Goal: Task Accomplishment & Management: Manage account settings

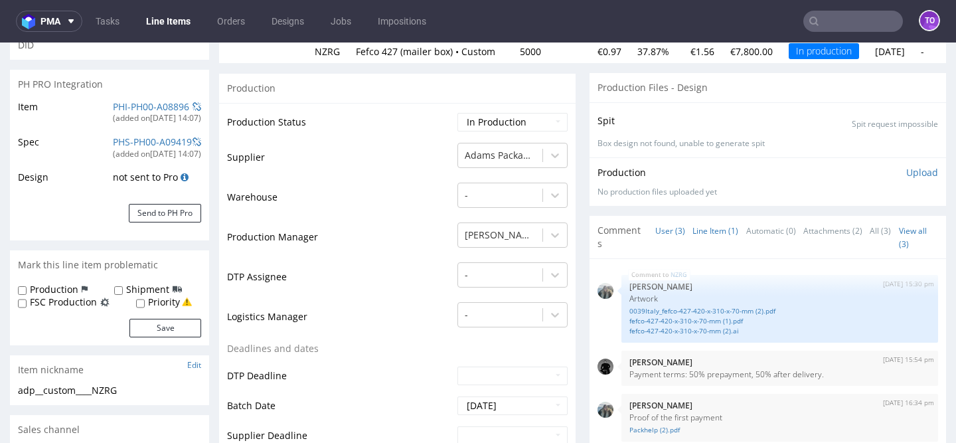
scroll to position [130, 0]
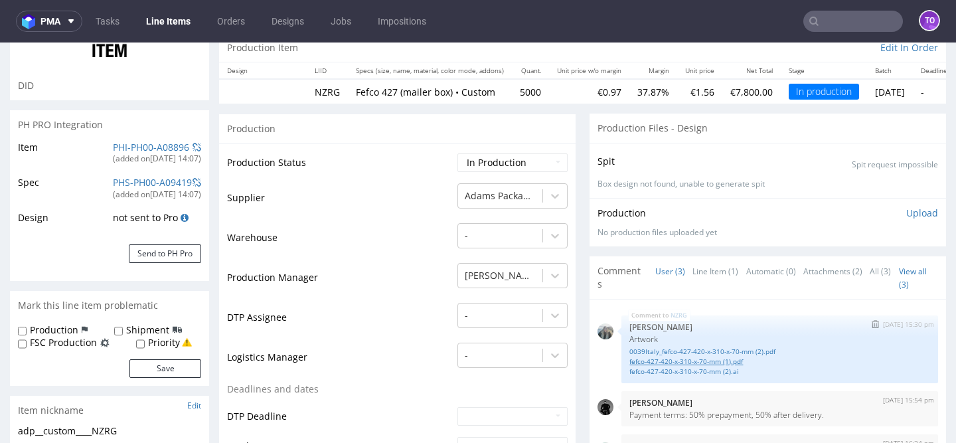
click at [665, 364] on link "fefco-427-420-x-310-x-70-mm (1).pdf" at bounding box center [779, 362] width 301 height 10
click at [680, 347] on link "0039Italy_fefco-427-420-x-310-x-70-mm (2).pdf" at bounding box center [779, 352] width 301 height 10
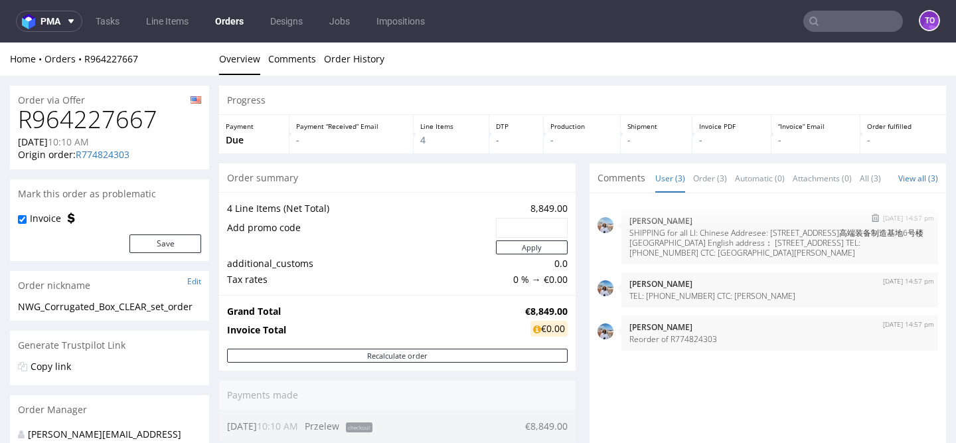
drag, startPoint x: 692, startPoint y: 288, endPoint x: 697, endPoint y: 244, distance: 43.4
click at [697, 244] on p "SHIPPING for all LI: Chinese Addresee: 河北省沧州市运河区渤海路高端装备制造基地6号楼北楼302室 王长青 135827…" at bounding box center [779, 243] width 301 height 30
copy p "Chinese Addresee: 河北省沧州市运河区渤海路高端装备制造基地6号楼北楼302室 王长青 13582722882 English address…"
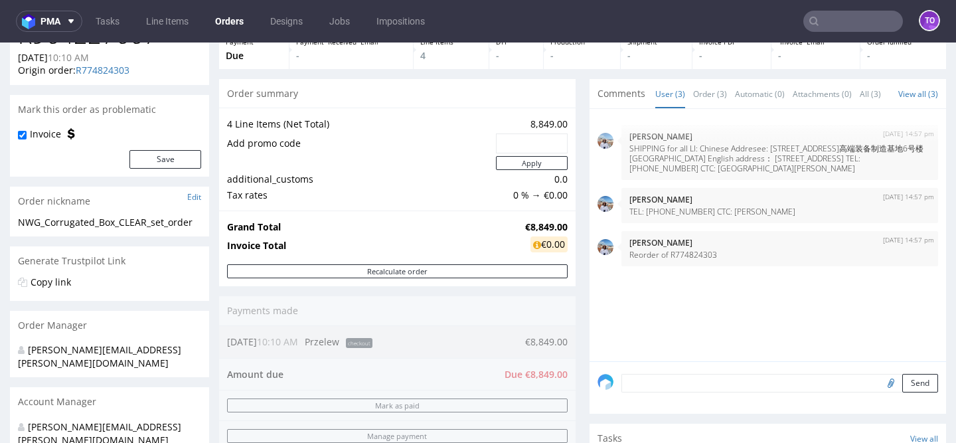
scroll to position [84, 0]
click at [161, 13] on link "Line Items" at bounding box center [167, 21] width 58 height 21
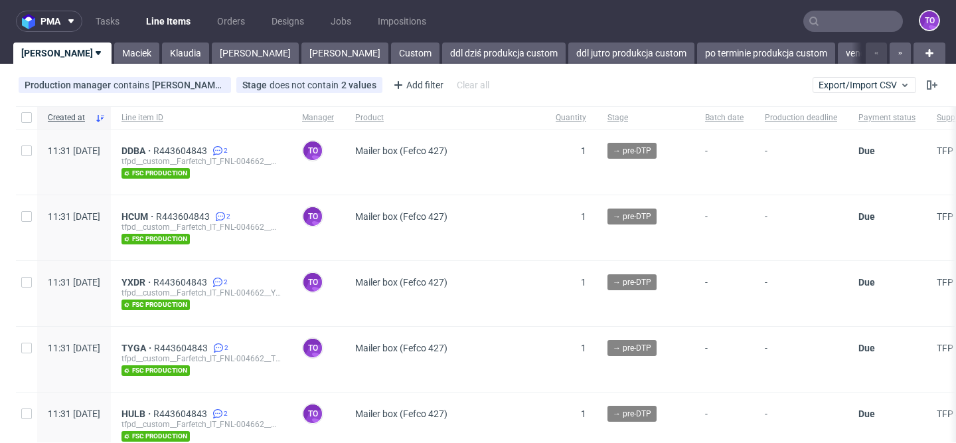
scroll to position [387, 0]
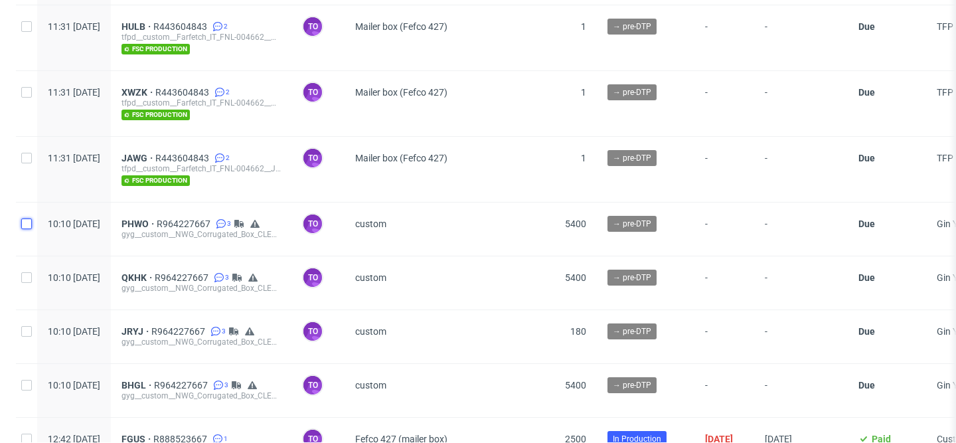
click at [22, 224] on input "checkbox" at bounding box center [26, 223] width 11 height 11
checkbox input "true"
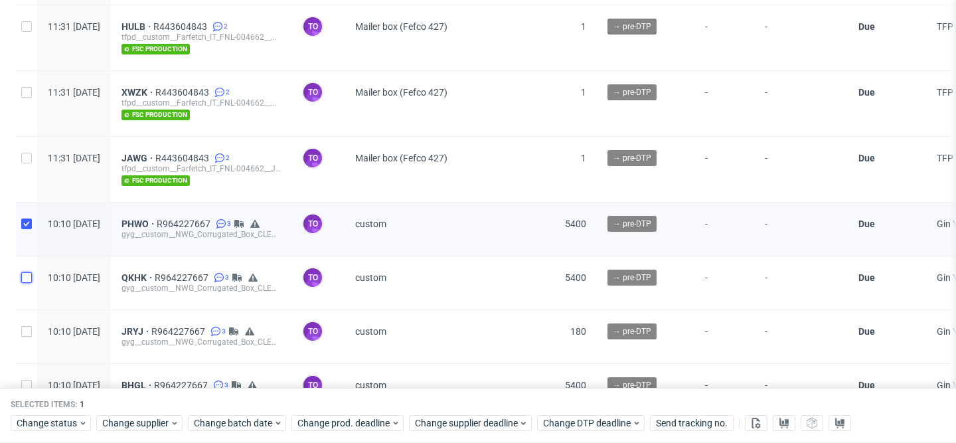
click at [25, 276] on input "checkbox" at bounding box center [26, 277] width 11 height 11
checkbox input "true"
click at [31, 327] on input "checkbox" at bounding box center [26, 331] width 11 height 11
checkbox input "true"
click at [28, 380] on input "checkbox" at bounding box center [26, 385] width 11 height 11
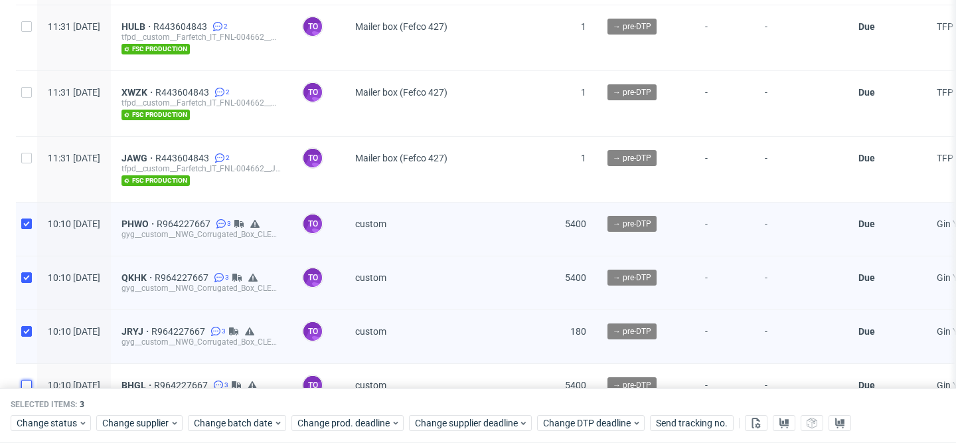
checkbox input "true"
click at [54, 425] on span "Change status" at bounding box center [48, 423] width 62 height 13
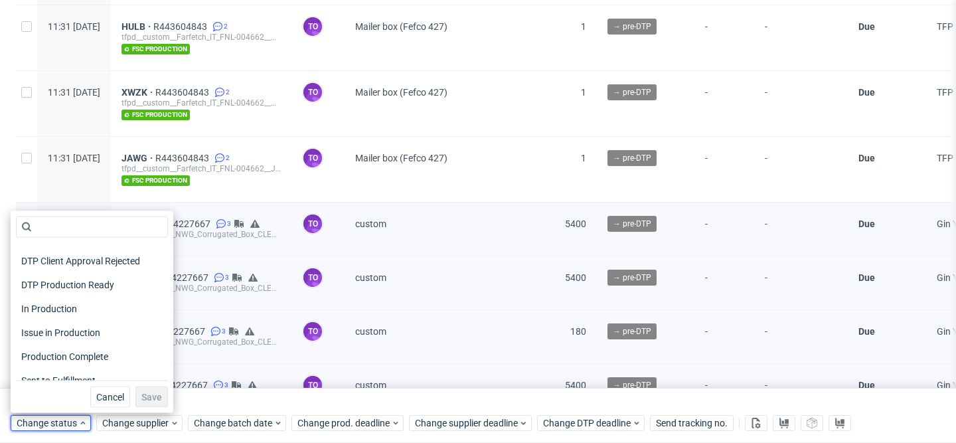
scroll to position [173, 0]
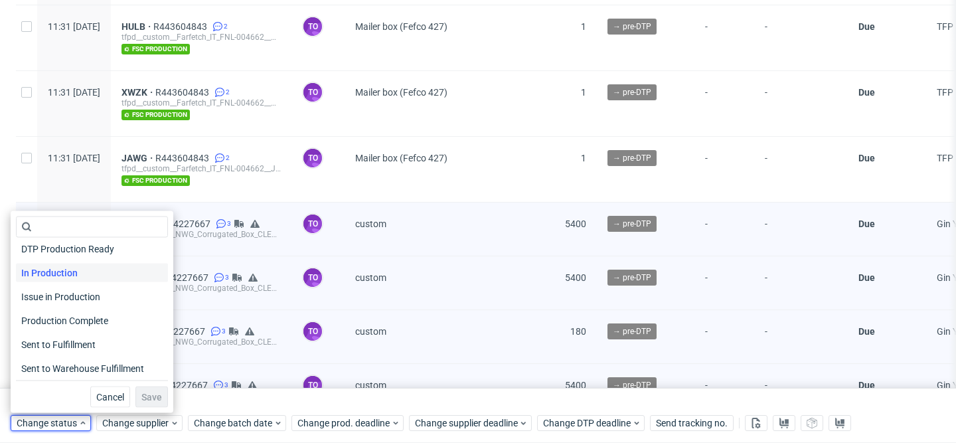
click at [66, 277] on span "In Production" at bounding box center [49, 273] width 67 height 19
click at [137, 389] on button "Save" at bounding box center [151, 396] width 33 height 21
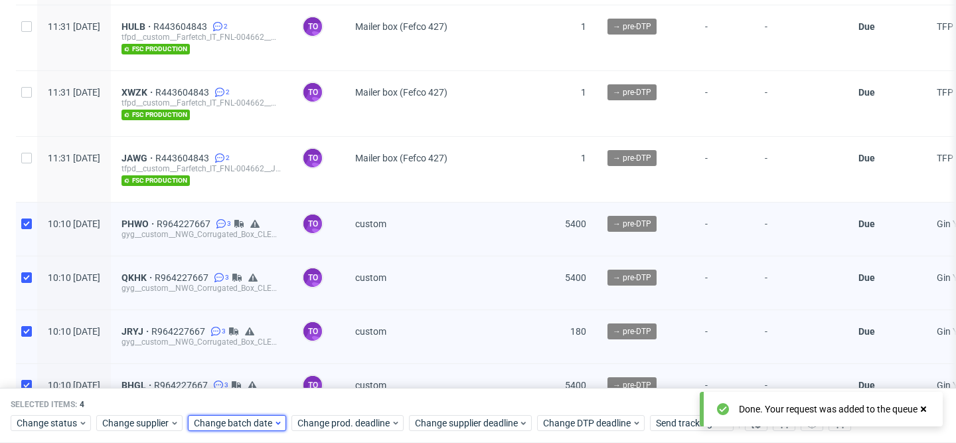
click at [266, 422] on span "Change batch date" at bounding box center [234, 423] width 80 height 13
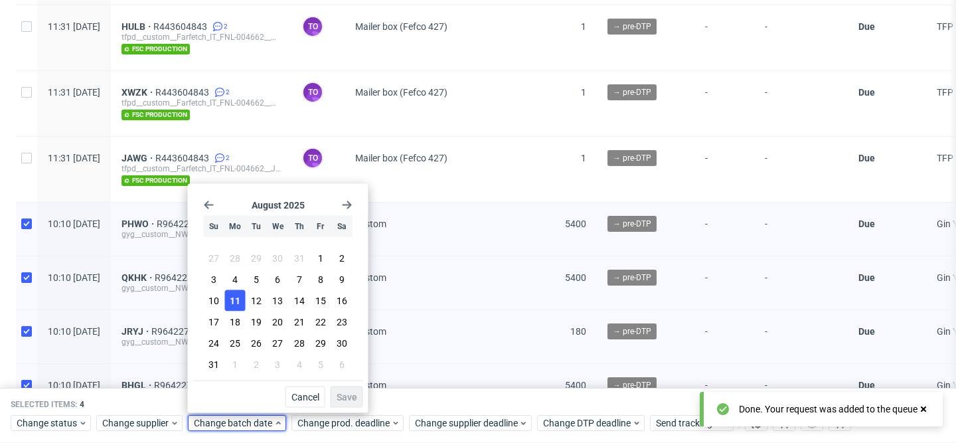
click at [238, 299] on span "11" at bounding box center [235, 300] width 11 height 13
click at [349, 396] on span "Save" at bounding box center [347, 396] width 21 height 9
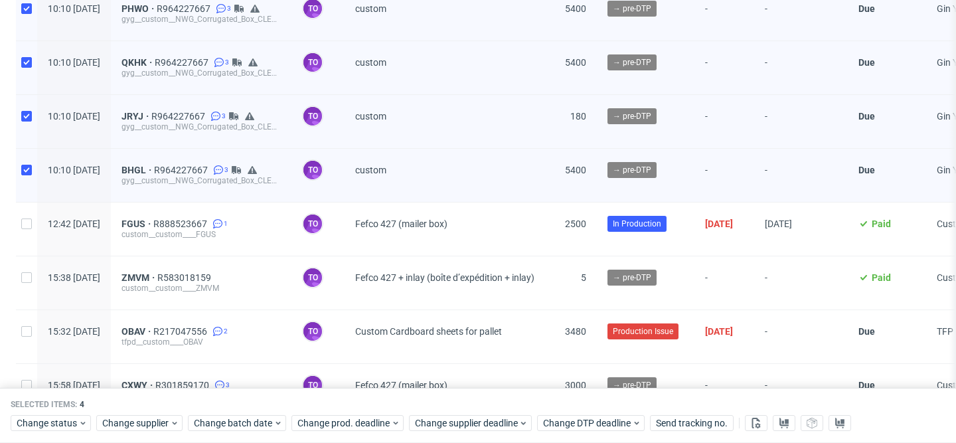
scroll to position [0, 0]
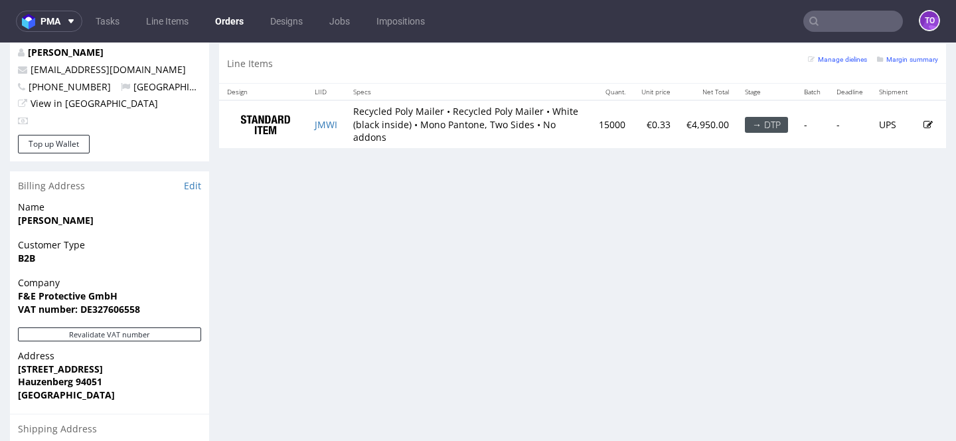
scroll to position [666, 0]
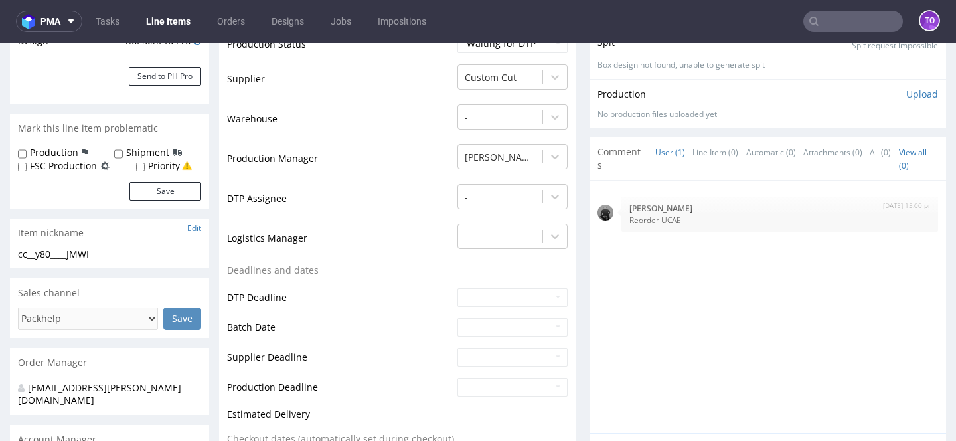
scroll to position [331, 0]
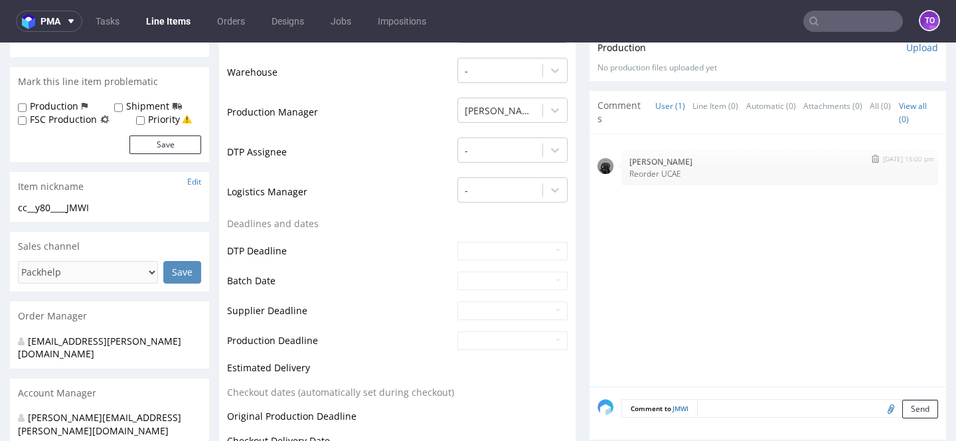
click at [603, 165] on img at bounding box center [606, 166] width 16 height 16
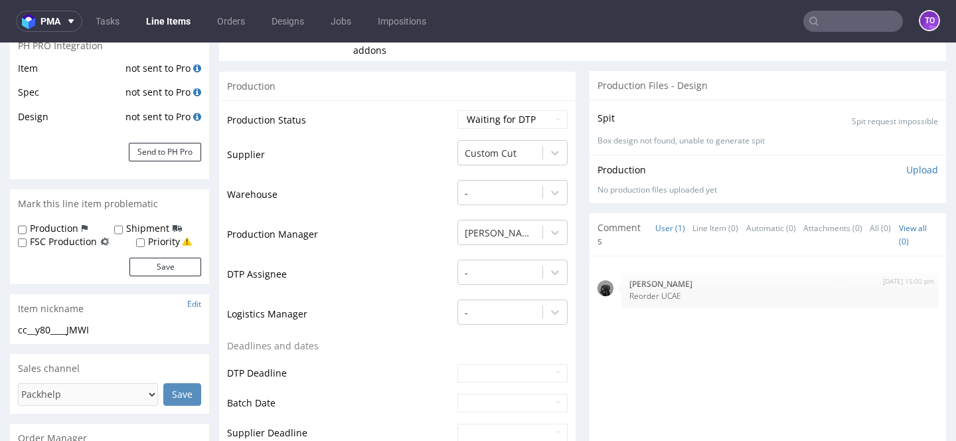
scroll to position [257, 0]
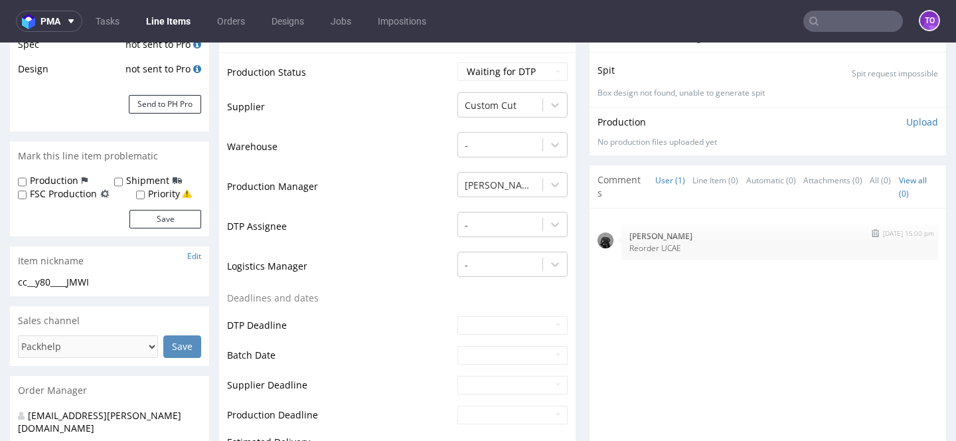
click at [665, 244] on p "Reorder UCAE" at bounding box center [779, 248] width 301 height 10
copy p "UCAE"
click at [829, 21] on input "text" at bounding box center [853, 21] width 100 height 21
paste input "UCAE"
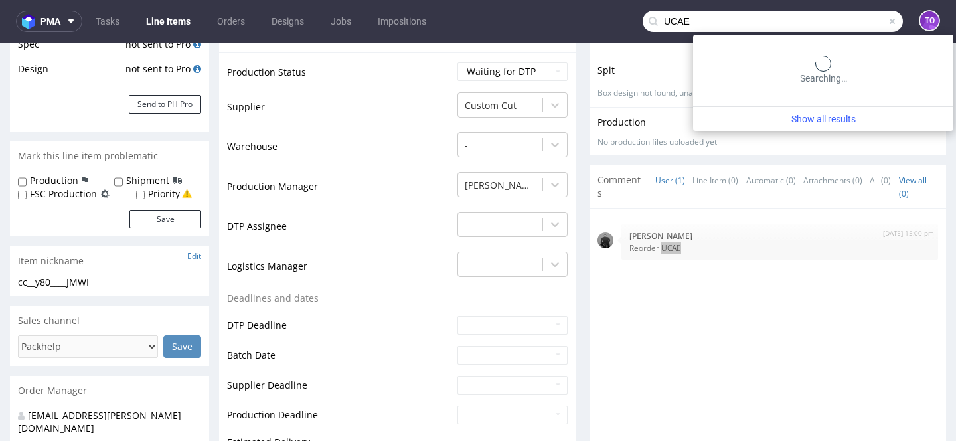
type input "UCAE"
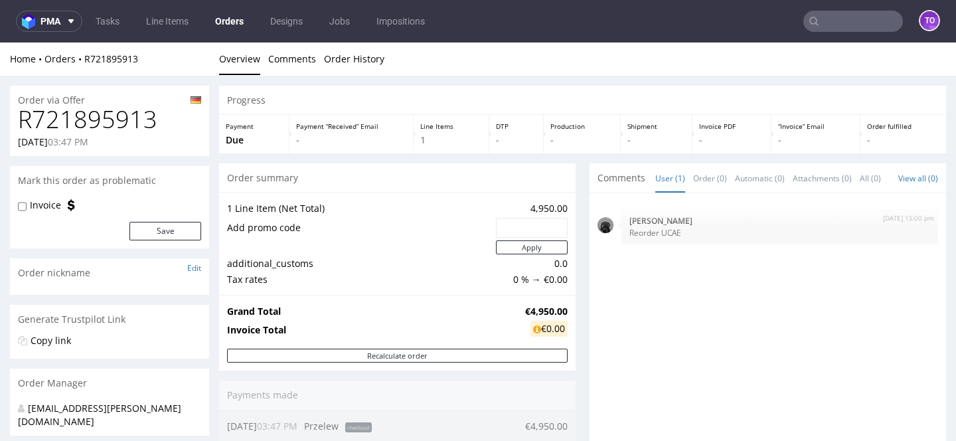
scroll to position [13, 0]
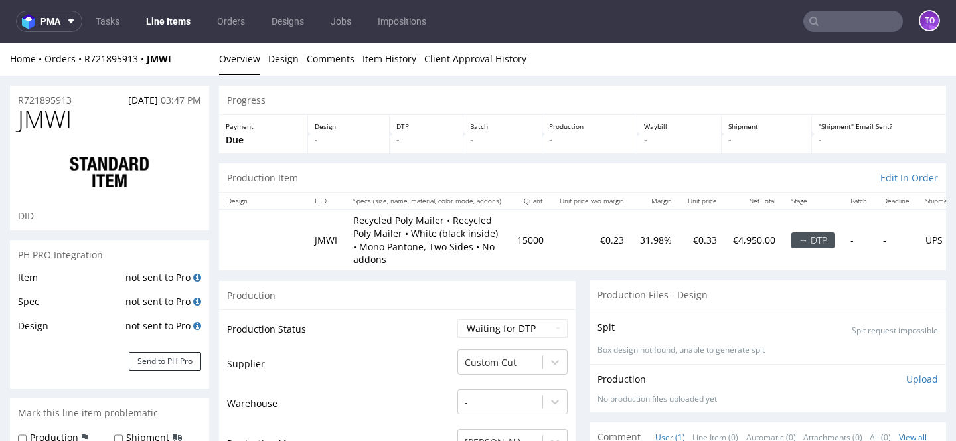
scroll to position [305, 0]
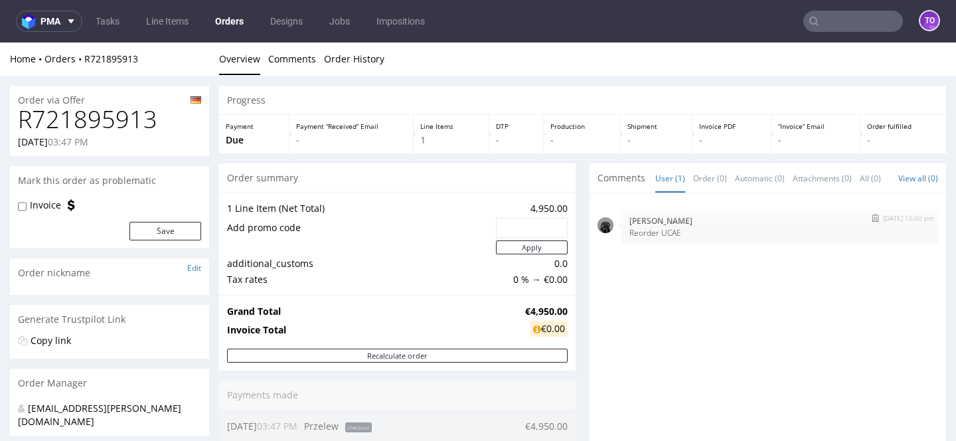
click at [676, 238] on p "Reorder UCAE" at bounding box center [779, 233] width 301 height 10
click at [663, 238] on p "Reorder UCAE" at bounding box center [779, 233] width 301 height 10
copy p "UCAE"
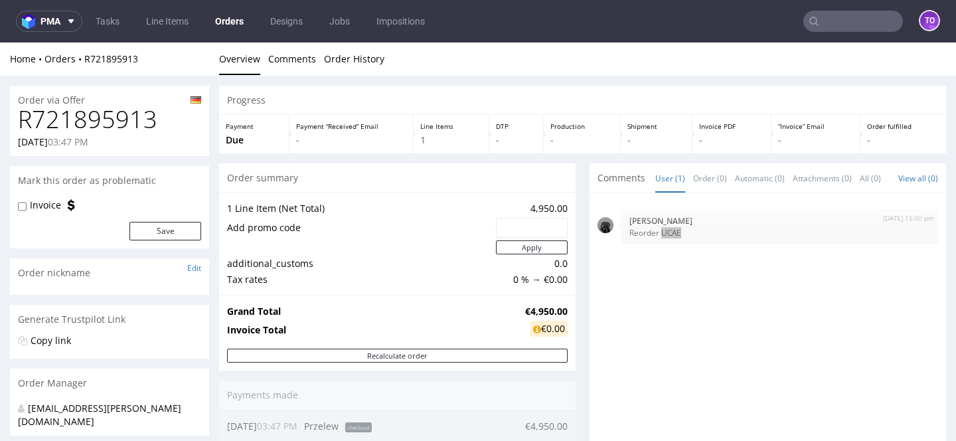
click at [851, 18] on input "text" at bounding box center [853, 21] width 100 height 21
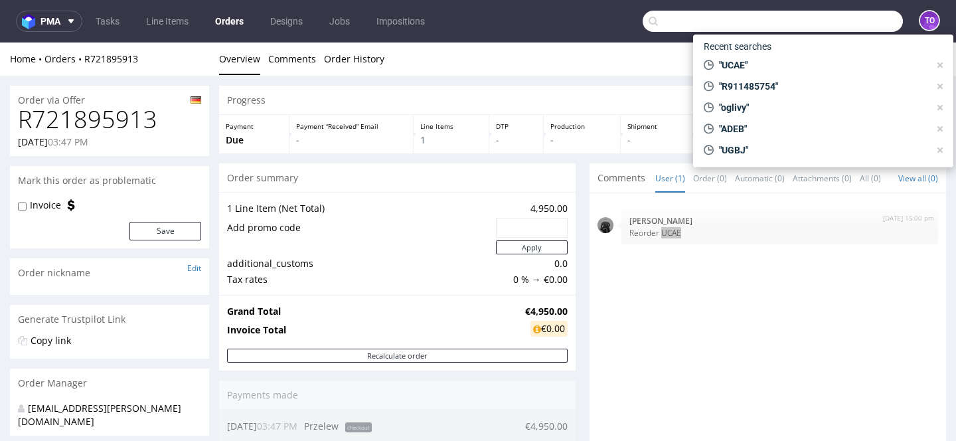
paste input "UCAE"
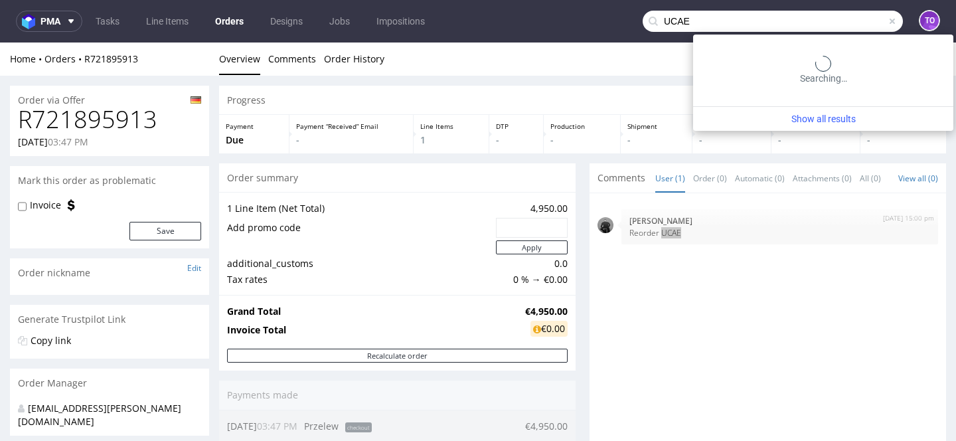
type input "UCAE"
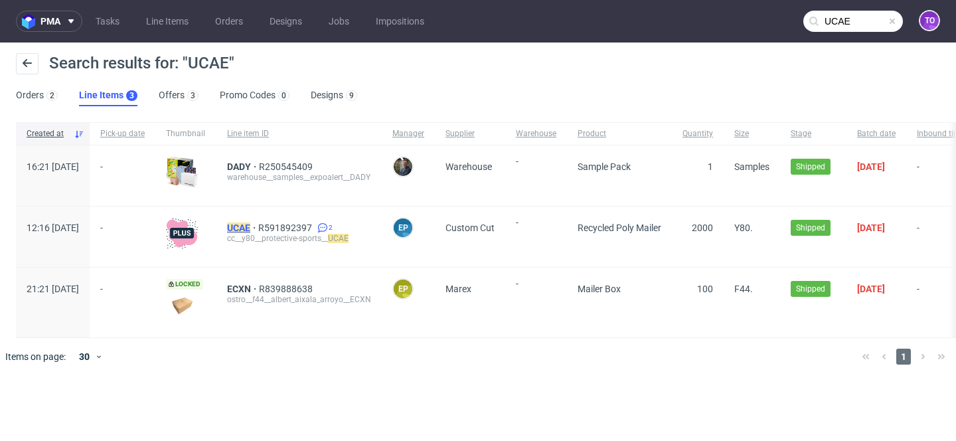
click at [250, 225] on mark "UCAE" at bounding box center [238, 227] width 23 height 11
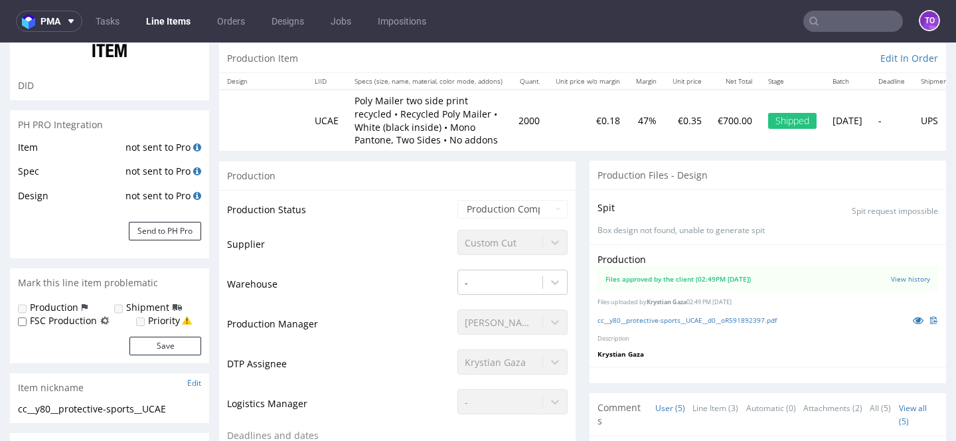
scroll to position [210, 0]
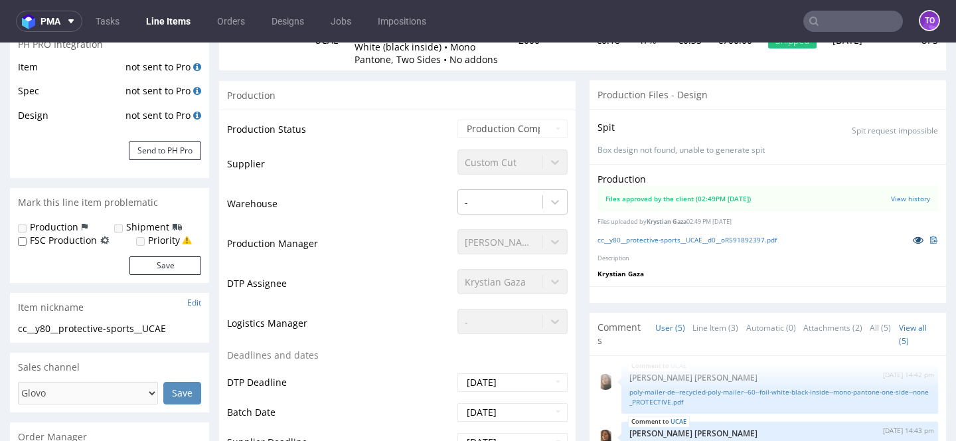
click at [913, 238] on icon at bounding box center [918, 239] width 11 height 9
